Goal: Task Accomplishment & Management: Use online tool/utility

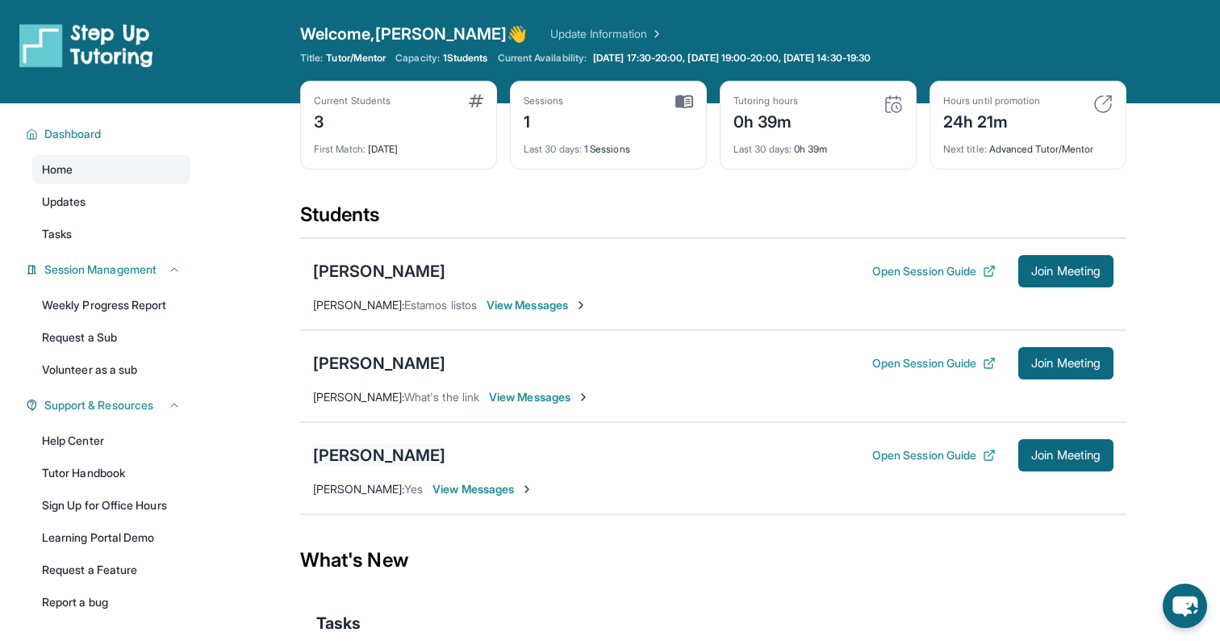
click at [380, 451] on div "[PERSON_NAME]" at bounding box center [379, 455] width 132 height 23
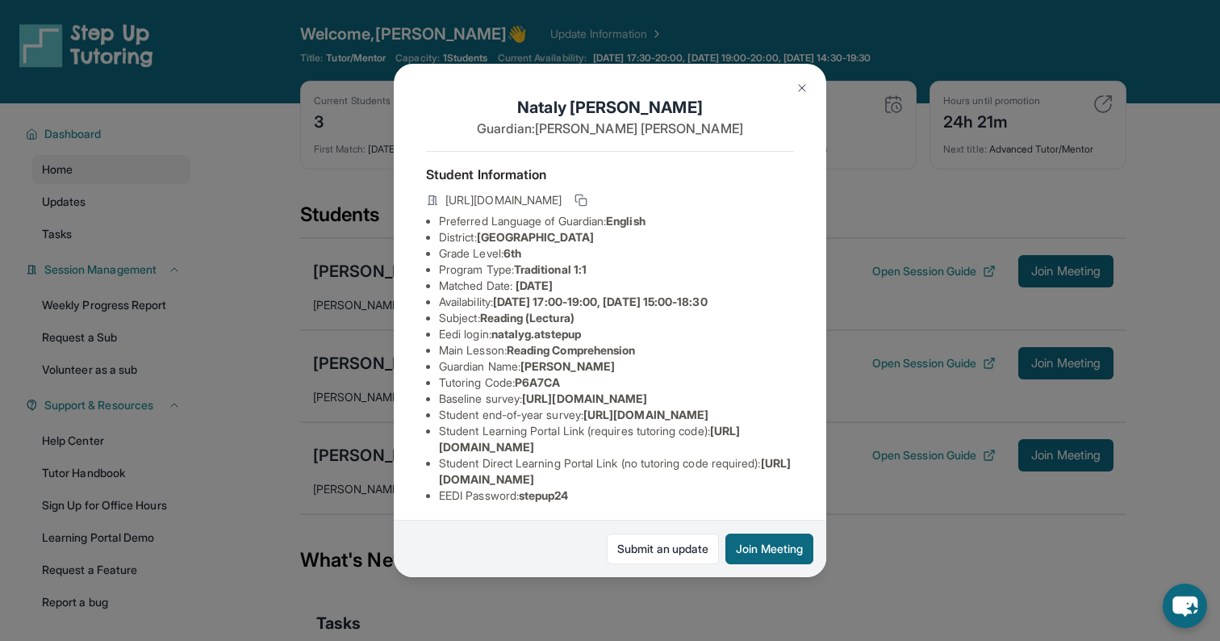
scroll to position [118, 0]
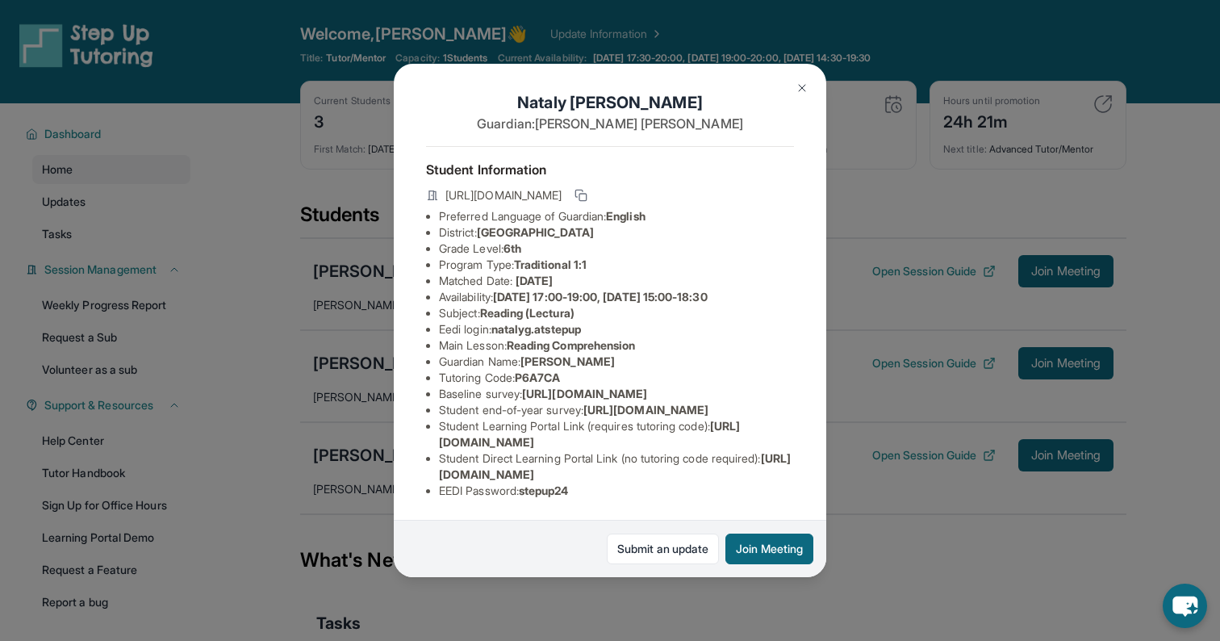
drag, startPoint x: 437, startPoint y: 472, endPoint x: 769, endPoint y: 473, distance: 331.7
click at [769, 473] on ul "Preferred Language of Guardian: English District: San Francisco Unified School …" at bounding box center [610, 353] width 368 height 291
copy span "https://student-portal.stepuptutoring.org/student/P6A7CA"
drag, startPoint x: 520, startPoint y: 295, endPoint x: 581, endPoint y: 296, distance: 61.4
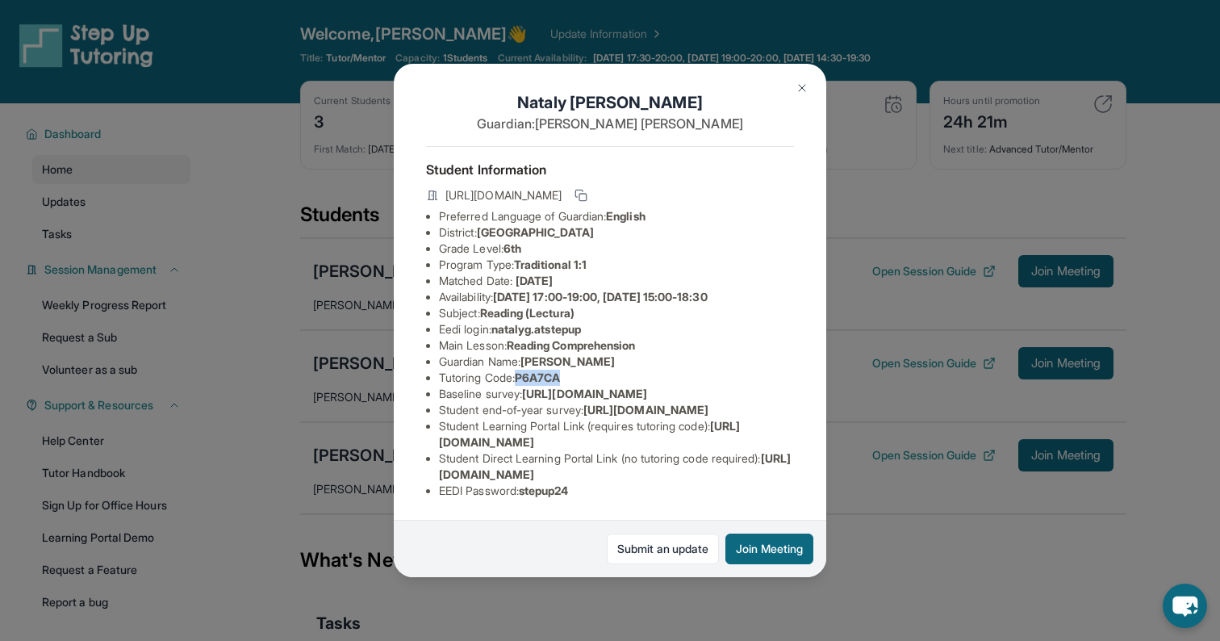
click at [581, 370] on li "Tutoring Code : P6A7CA" at bounding box center [616, 378] width 355 height 16
copy li "P6A7CA"
click at [804, 86] on img at bounding box center [802, 88] width 13 height 13
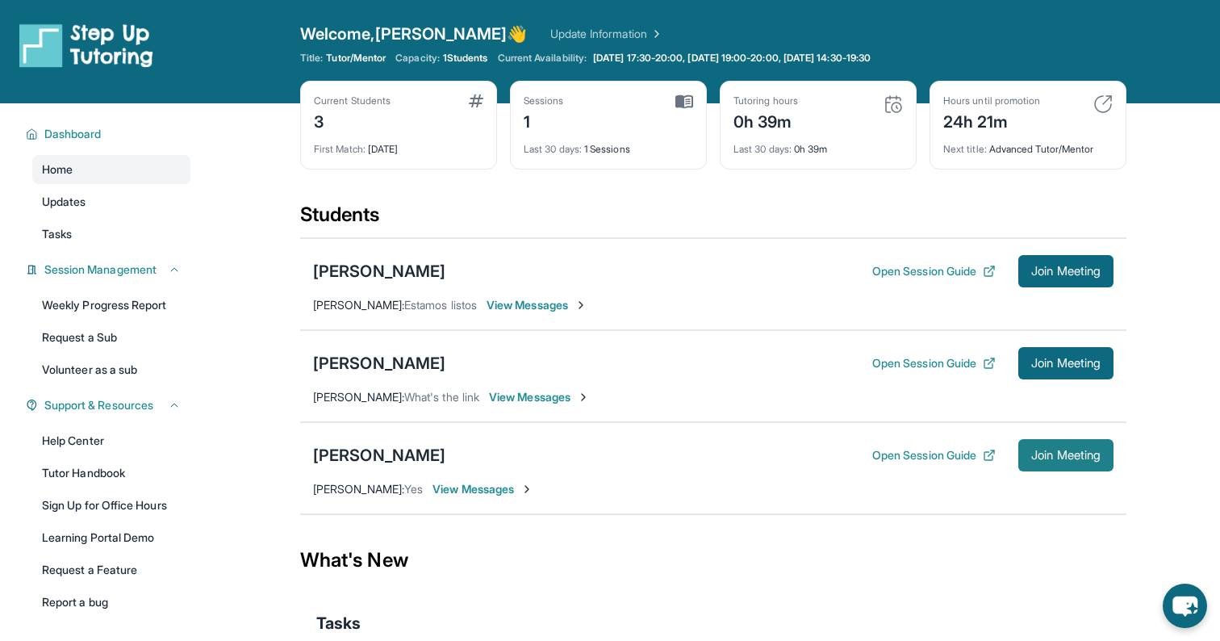
click at [1057, 456] on span "Join Meeting" at bounding box center [1066, 455] width 69 height 10
click at [910, 454] on button "Open Session Guide" at bounding box center [934, 455] width 123 height 16
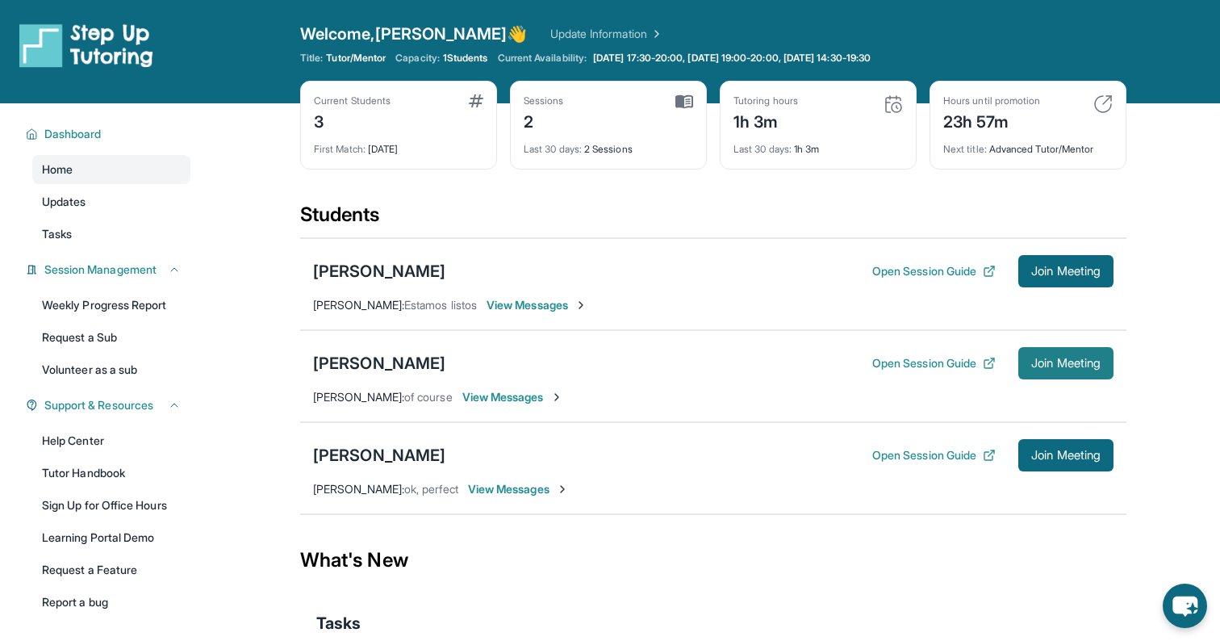
click at [1043, 358] on span "Join Meeting" at bounding box center [1066, 363] width 69 height 10
click at [889, 365] on button "Open Session Guide" at bounding box center [934, 363] width 123 height 16
